Goal: Transaction & Acquisition: Book appointment/travel/reservation

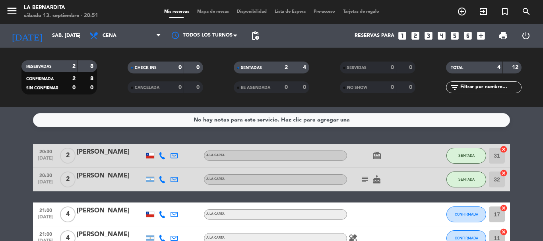
click at [432, 34] on icon "looks_3" at bounding box center [429, 36] width 10 height 10
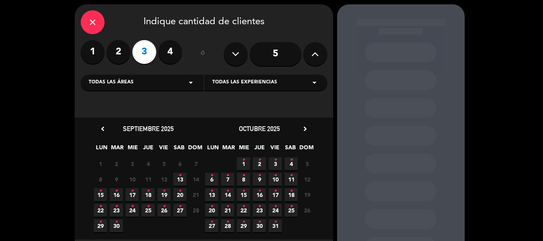
click at [184, 177] on span "13 •" at bounding box center [179, 179] width 13 height 13
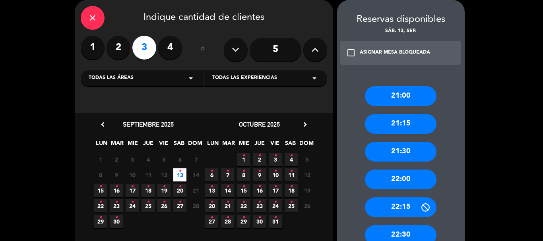
drag, startPoint x: 407, startPoint y: 94, endPoint x: 286, endPoint y: 72, distance: 123.2
click at [400, 93] on div "21:00" at bounding box center [401, 96] width 72 height 20
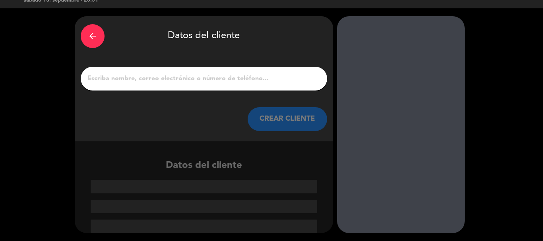
click at [255, 71] on div at bounding box center [204, 79] width 247 height 24
click at [253, 78] on input "1" at bounding box center [204, 78] width 235 height 11
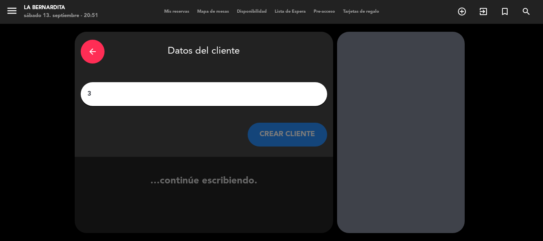
scroll to position [0, 0]
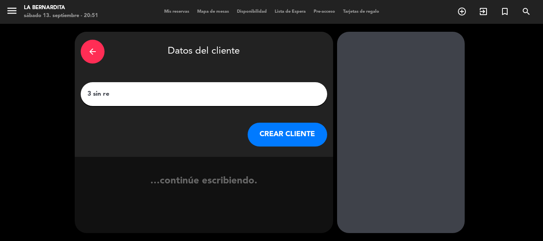
type input "3 sin re"
drag, startPoint x: 286, startPoint y: 142, endPoint x: 271, endPoint y: 145, distance: 14.8
click at [271, 145] on button "CREAR CLIENTE" at bounding box center [288, 135] width 80 height 24
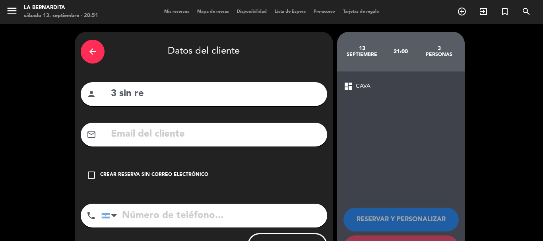
drag, startPoint x: 160, startPoint y: 173, endPoint x: 185, endPoint y: 179, distance: 25.0
click at [161, 173] on div "Crear reserva sin correo electrónico" at bounding box center [154, 175] width 108 height 8
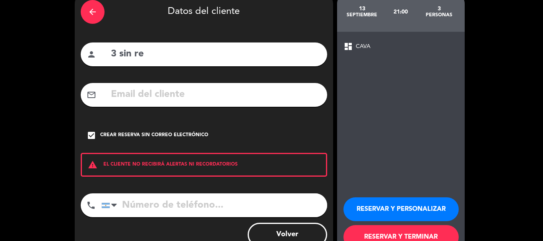
scroll to position [65, 0]
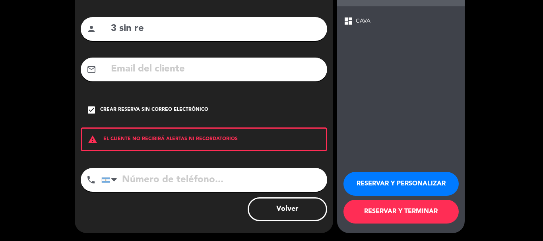
click at [372, 212] on button "RESERVAR Y TERMINAR" at bounding box center [401, 212] width 115 height 24
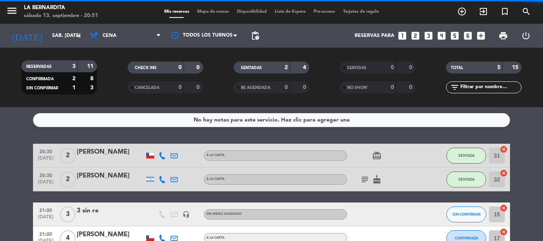
scroll to position [40, 0]
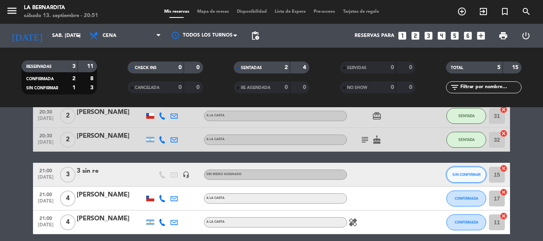
click at [476, 176] on span "SIN CONFIRMAR" at bounding box center [467, 175] width 28 height 4
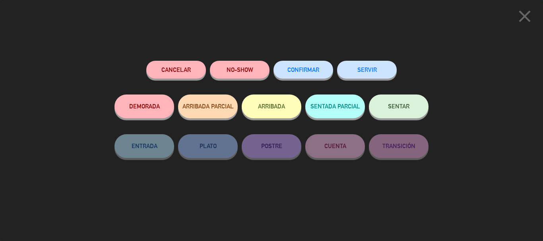
click at [388, 102] on button "SENTAR" at bounding box center [399, 107] width 60 height 24
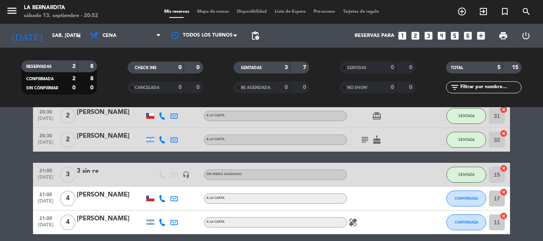
scroll to position [73, 0]
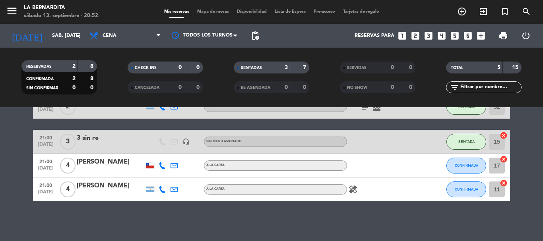
click at [353, 191] on icon "healing" at bounding box center [353, 190] width 10 height 10
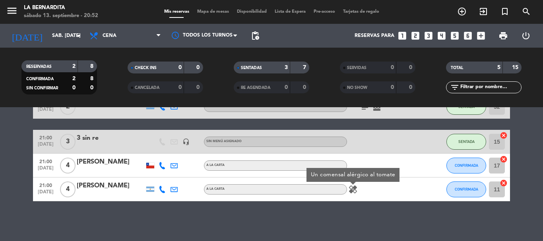
click at [389, 191] on div "healing Un comensal alérgico al tomate" at bounding box center [383, 189] width 72 height 23
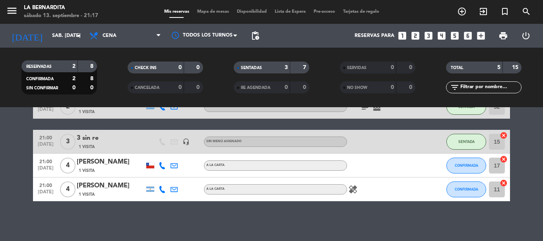
click at [414, 37] on icon "looks_two" at bounding box center [415, 36] width 10 height 10
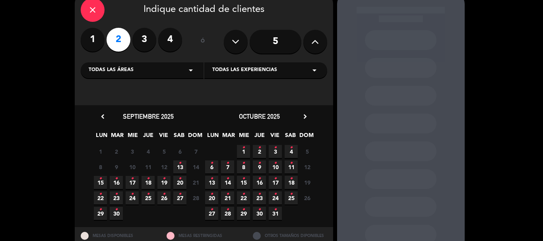
click at [179, 165] on icon "•" at bounding box center [180, 163] width 3 height 13
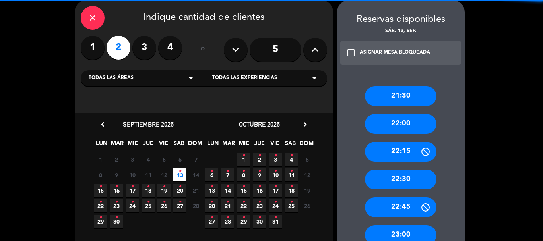
drag, startPoint x: 386, startPoint y: 81, endPoint x: 386, endPoint y: 90, distance: 9.6
click at [386, 88] on div "21:30 22:00 22:15 22:30 22:45 23:00" at bounding box center [401, 161] width 128 height 183
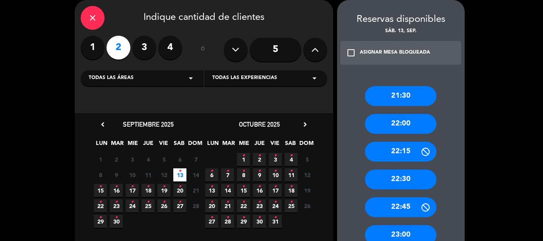
drag, startPoint x: 387, startPoint y: 91, endPoint x: 307, endPoint y: 76, distance: 81.3
click at [387, 91] on div "21:30" at bounding box center [401, 96] width 72 height 20
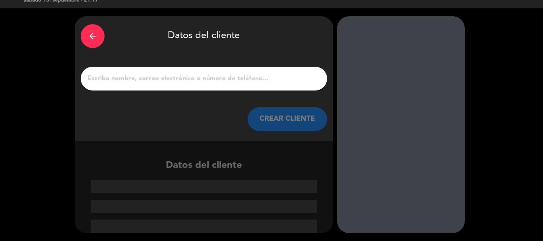
click at [274, 70] on div at bounding box center [204, 79] width 247 height 24
click at [270, 73] on input "1" at bounding box center [204, 78] width 235 height 11
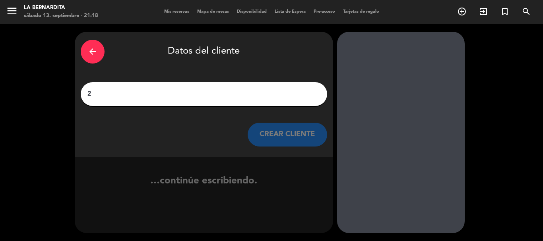
scroll to position [0, 0]
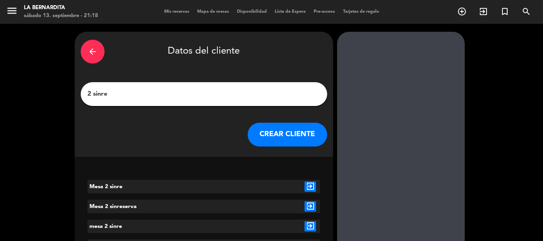
type input "2 sinre"
click at [276, 135] on button "CREAR CLIENTE" at bounding box center [288, 135] width 80 height 24
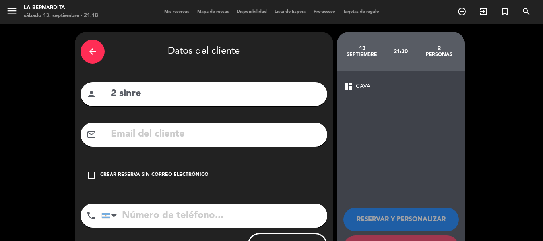
click at [155, 174] on div "Crear reserva sin correo electrónico" at bounding box center [154, 175] width 108 height 8
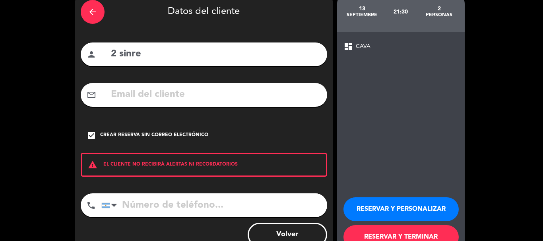
scroll to position [65, 0]
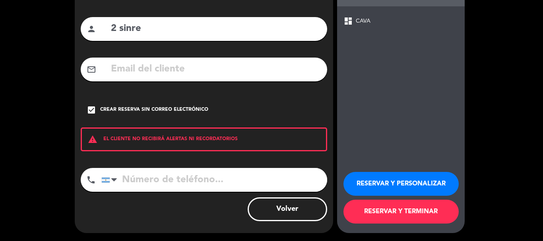
click at [383, 206] on button "RESERVAR Y TERMINAR" at bounding box center [401, 212] width 115 height 24
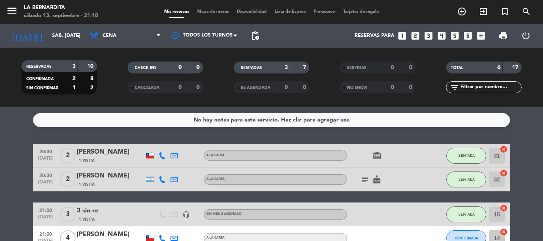
scroll to position [108, 0]
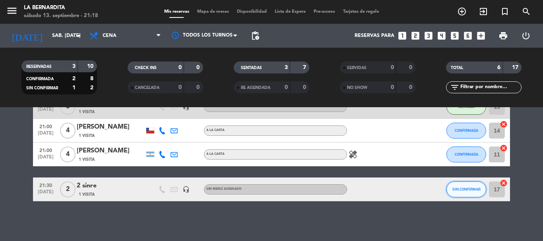
click at [467, 191] on span "SIN CONFIRMAR" at bounding box center [467, 189] width 28 height 4
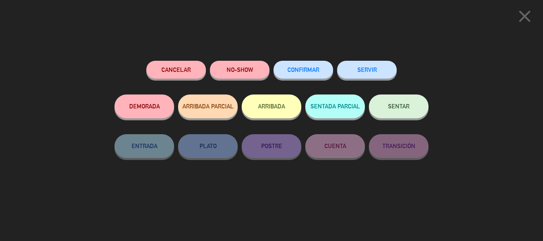
click at [384, 109] on button "SENTAR" at bounding box center [399, 107] width 60 height 24
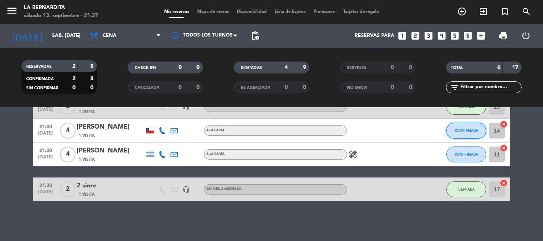
click at [470, 133] on button "CONFIRMADA" at bounding box center [467, 131] width 40 height 16
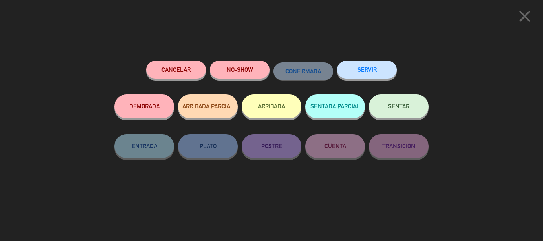
click at [389, 111] on button "SENTAR" at bounding box center [399, 107] width 60 height 24
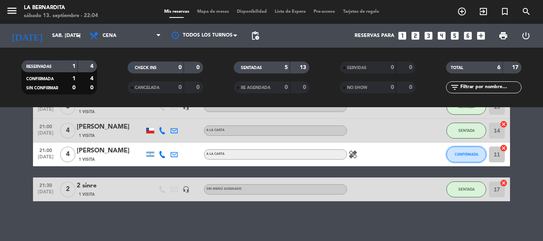
click at [474, 154] on span "CONFIRMADA" at bounding box center [466, 154] width 23 height 4
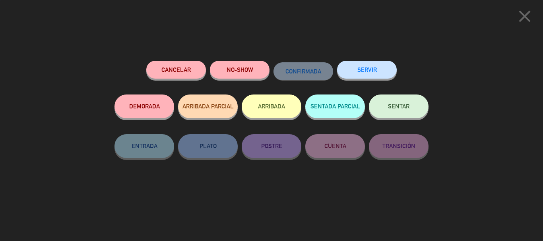
click at [258, 73] on button "NO-SHOW" at bounding box center [240, 70] width 60 height 18
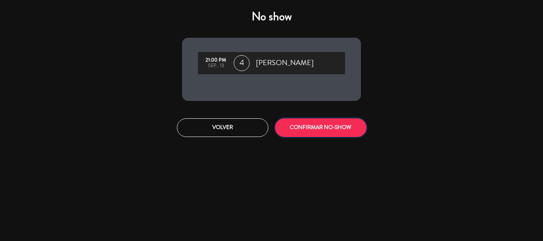
click at [323, 126] on button "CONFIRMAR NO-SHOW" at bounding box center [320, 128] width 91 height 19
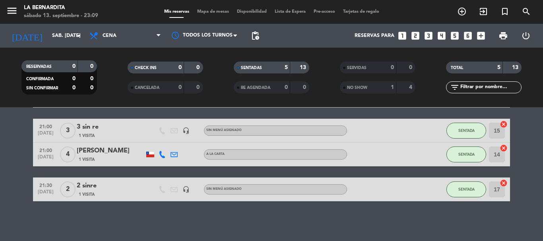
scroll to position [0, 0]
